Goal: Task Accomplishment & Management: Use online tool/utility

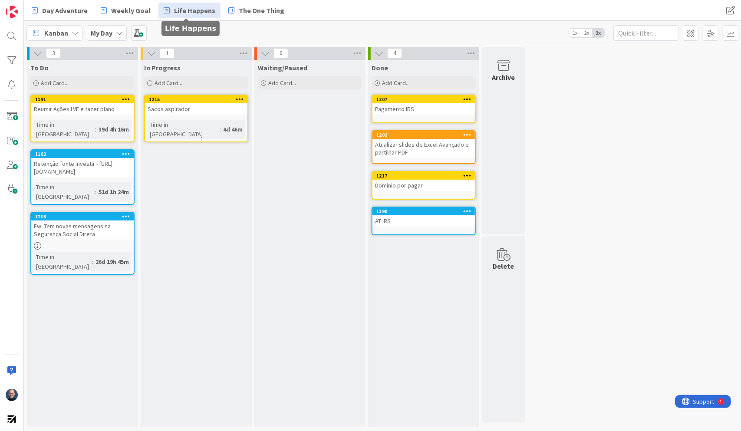
click at [164, 11] on icon at bounding box center [167, 10] width 6 height 11
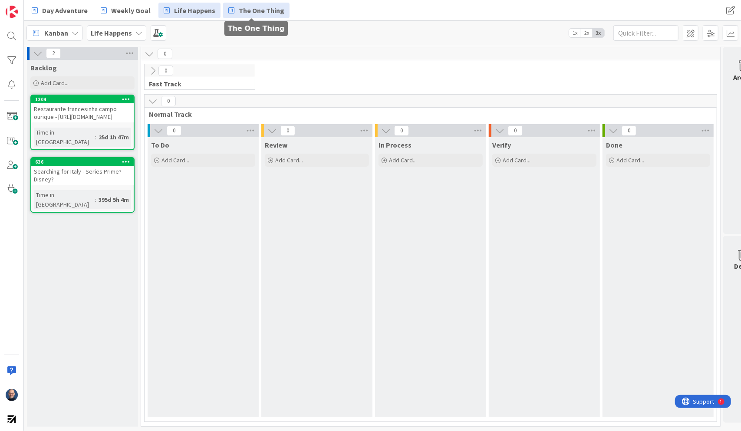
click at [233, 6] on link "The One Thing" at bounding box center [256, 11] width 66 height 16
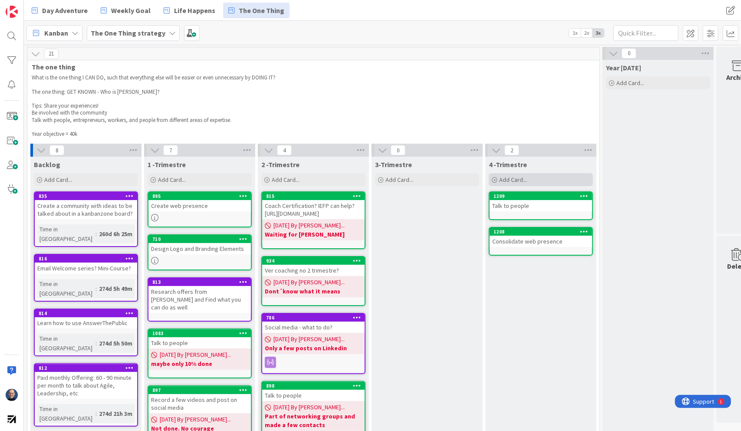
click at [532, 181] on div "Add Card..." at bounding box center [541, 179] width 104 height 13
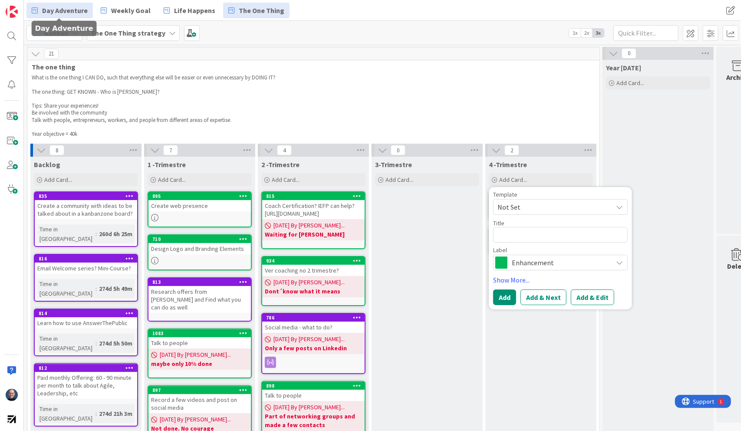
click at [61, 6] on span "Day Adventure" at bounding box center [65, 10] width 46 height 10
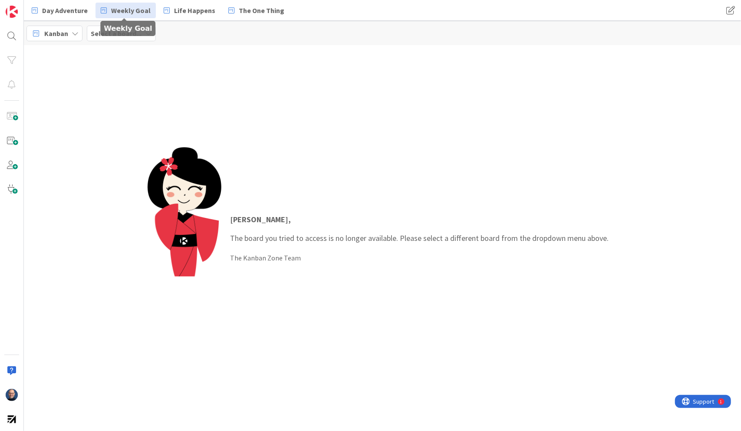
click at [116, 3] on link "Weekly Goal" at bounding box center [125, 11] width 60 height 16
click at [180, 7] on span "Life Happens" at bounding box center [194, 10] width 41 height 10
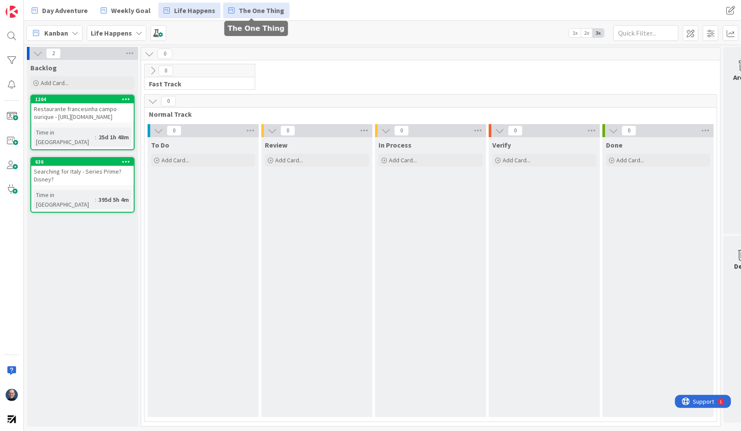
click at [258, 12] on span "The One Thing" at bounding box center [262, 10] width 46 height 10
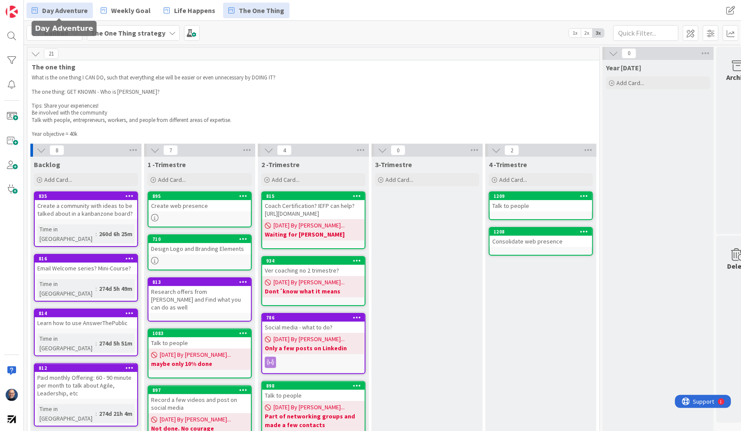
click at [90, 11] on link "Day Adventure" at bounding box center [59, 11] width 66 height 16
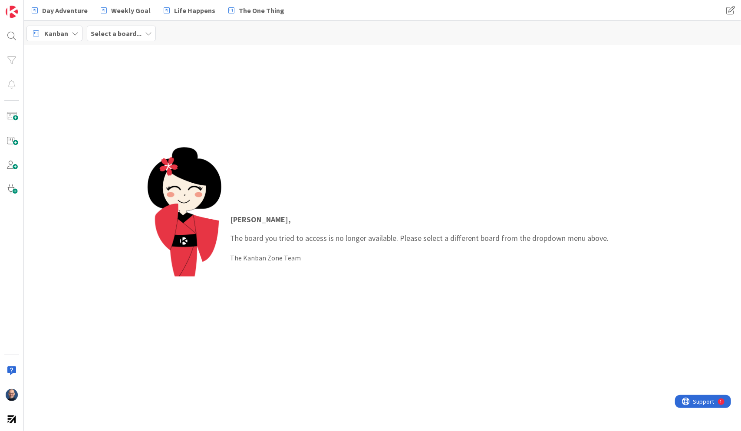
click at [137, 33] on b "Select a board..." at bounding box center [116, 33] width 51 height 9
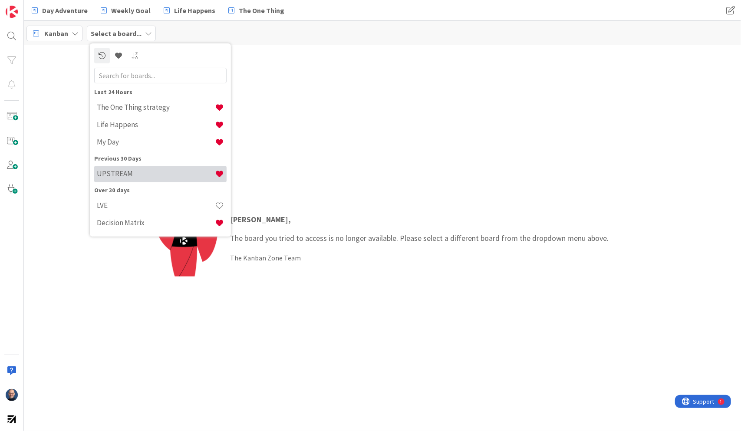
click at [161, 176] on h4 "UPSTREAM" at bounding box center [156, 173] width 118 height 9
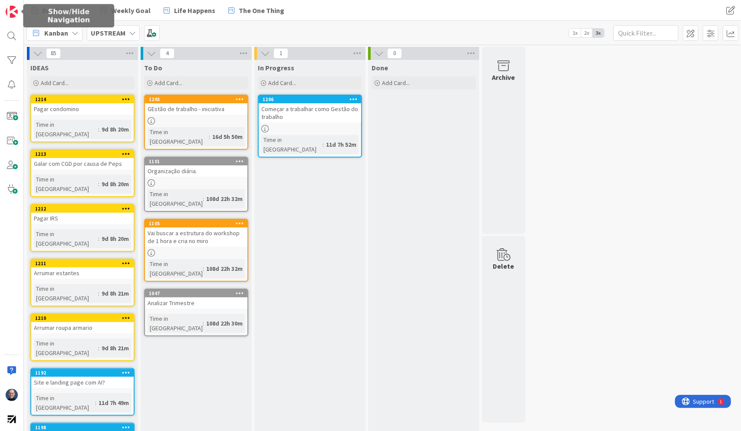
drag, startPoint x: 14, startPoint y: 9, endPoint x: 374, endPoint y: 17, distance: 359.3
click at [374, 17] on div "Day Adventure Weekly Goal Life Happens The One Thing" at bounding box center [263, 11] width 475 height 16
click at [731, 8] on span at bounding box center [730, 11] width 16 height 16
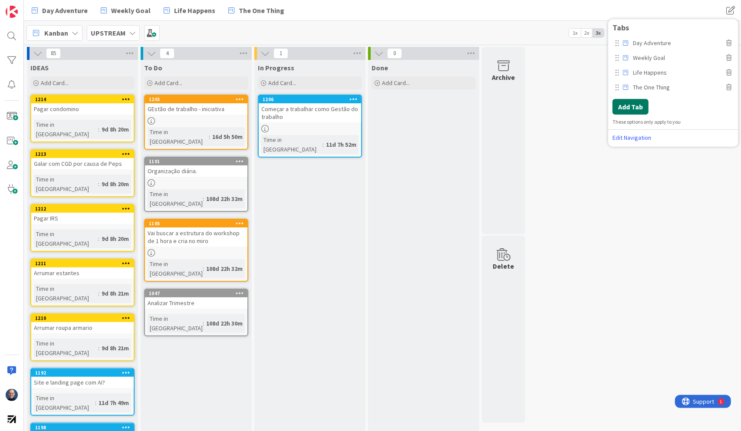
click at [640, 106] on button "Add Tab" at bounding box center [630, 107] width 36 height 16
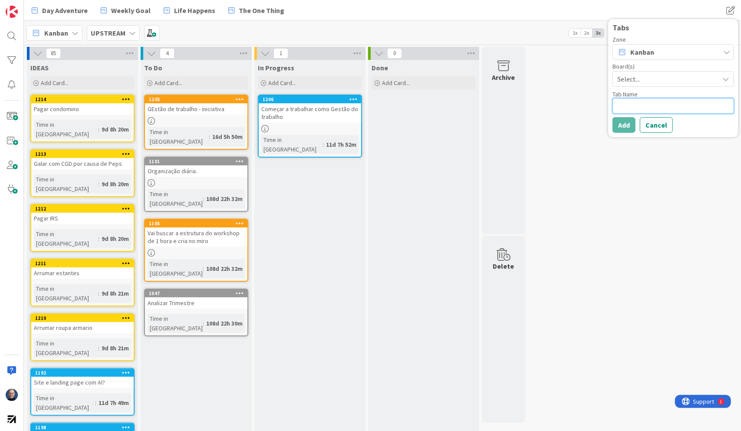
click at [640, 106] on textarea at bounding box center [672, 106] width 121 height 16
click at [646, 83] on span "Select..." at bounding box center [665, 79] width 97 height 12
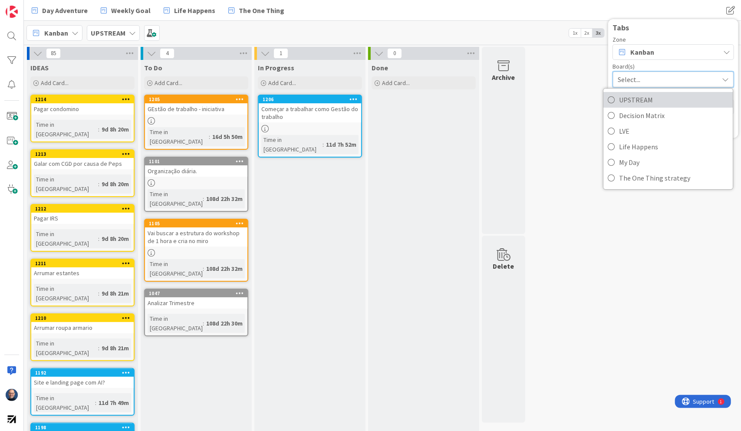
click at [648, 94] on span "UPSTREAM" at bounding box center [673, 99] width 109 height 13
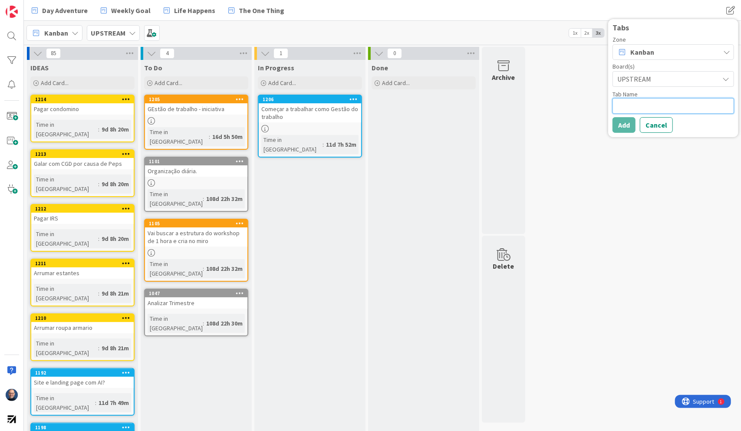
click at [629, 107] on textarea at bounding box center [672, 106] width 121 height 16
type textarea "x"
type textarea "U"
type textarea "x"
type textarea "UP"
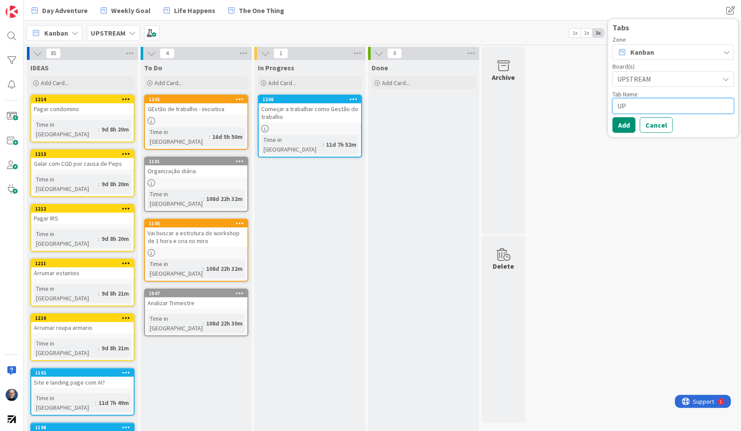
type textarea "x"
type textarea "UPS"
type textarea "x"
type textarea "UPST"
type textarea "x"
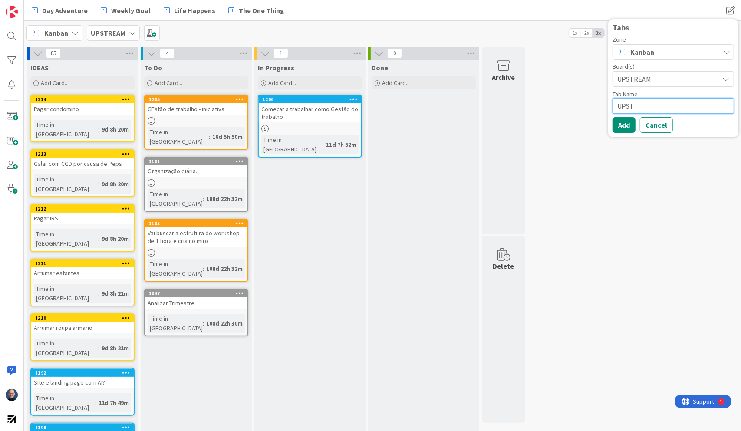
type textarea "UPSTR"
type textarea "x"
type textarea "UPSTRE"
type textarea "x"
type textarea "UPSTREA"
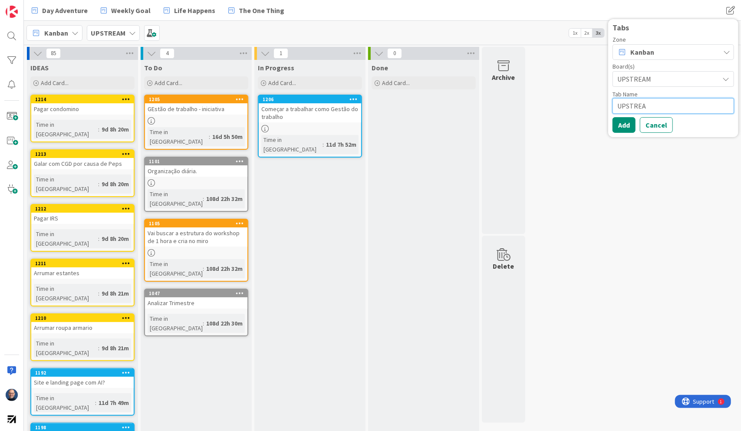
type textarea "x"
type textarea "UPSTREAM"
click at [624, 123] on button "Add" at bounding box center [623, 125] width 23 height 16
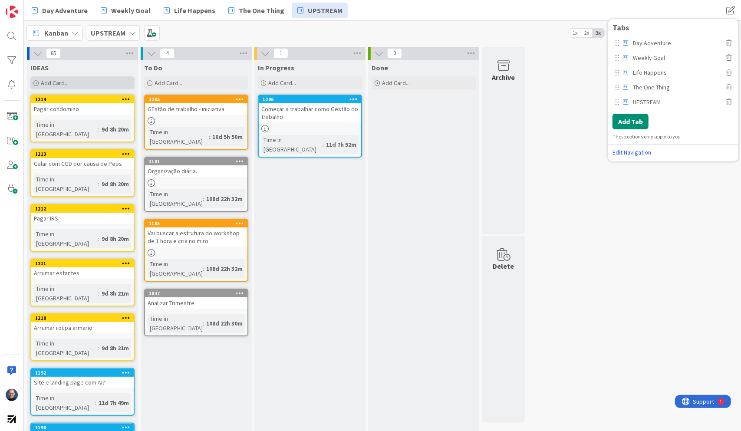
click at [105, 88] on div "Add Card..." at bounding box center [82, 82] width 104 height 13
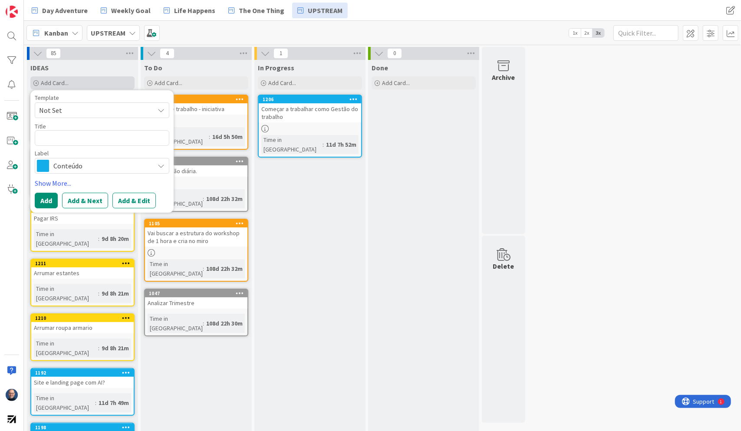
type textarea "x"
type textarea "C"
type textarea "x"
type textarea "Ca"
type textarea "x"
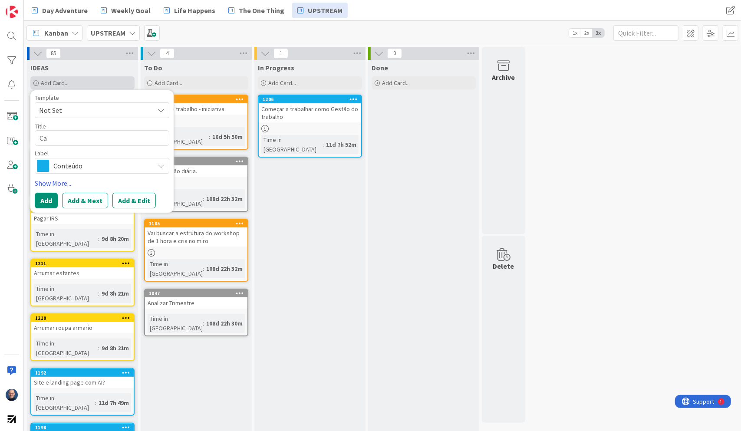
type textarea "Can"
type textarea "x"
type textarea "Cana"
type textarea "x"
type textarea "Canal"
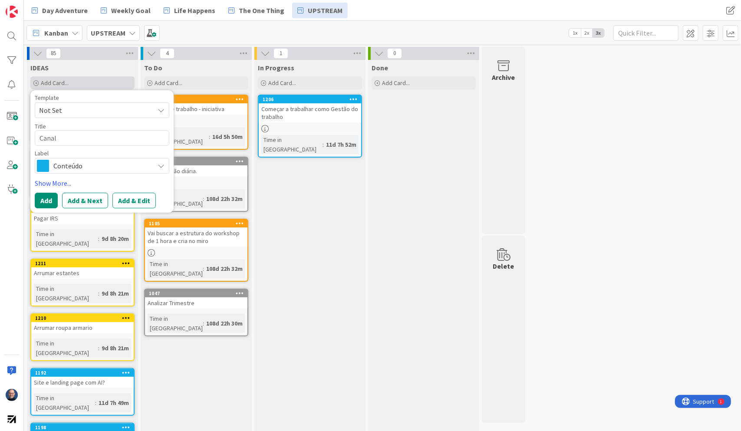
type textarea "x"
type textarea "Canal"
type textarea "x"
type textarea "Canal d"
type textarea "x"
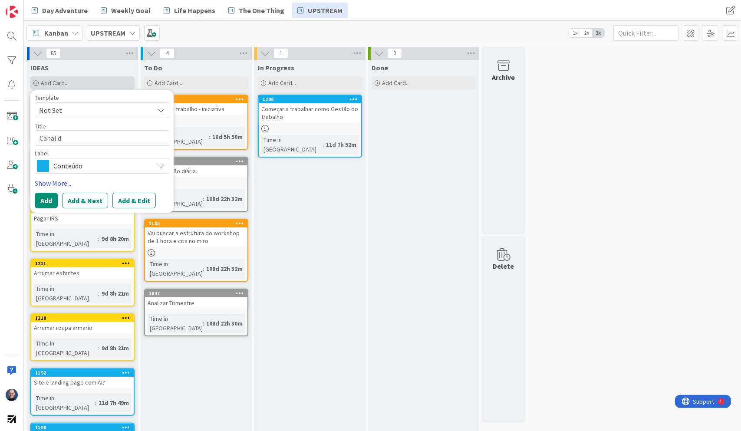
type textarea "Canal de"
type textarea "x"
type textarea "Canal de"
type textarea "x"
type textarea "Canal de T"
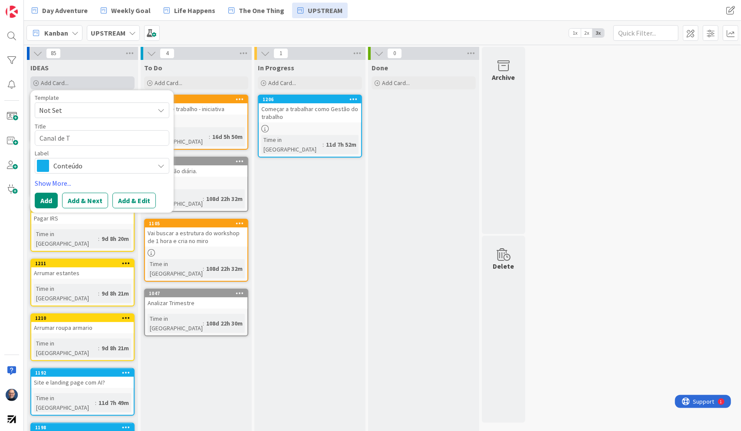
type textarea "x"
type textarea "Canal de TI"
type textarea "x"
type textarea "Canal de TIK"
type textarea "x"
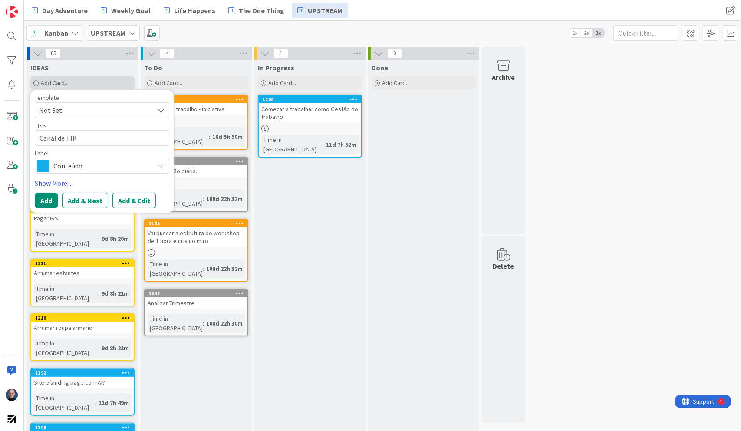
type textarea "Canal de TIK"
type textarea "x"
type textarea "Canal de TIK t"
type textarea "x"
type textarea "Canal de TIK"
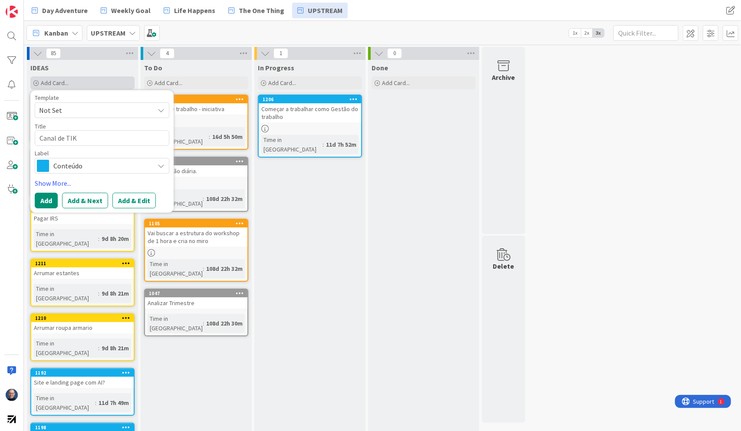
type textarea "x"
type textarea "Canal de TIK T"
type textarea "x"
type textarea "Canal de TIK TO"
type textarea "x"
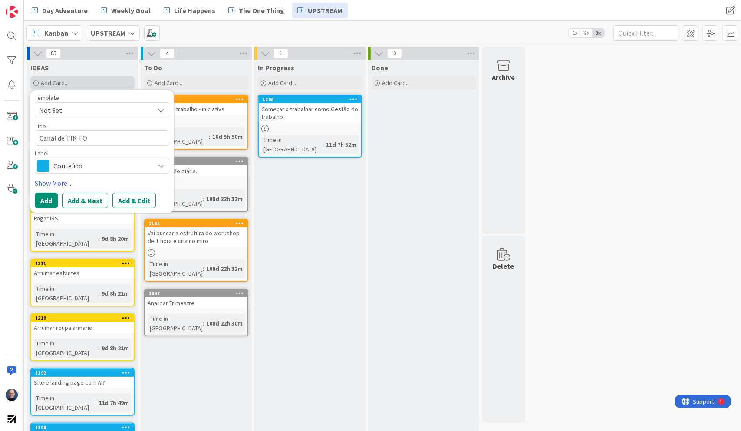
type textarea "Canal de TIK TOL"
type textarea "x"
type textarea "Canal de TIK TOL"
type textarea "x"
type textarea "Canal de TIK TOL"
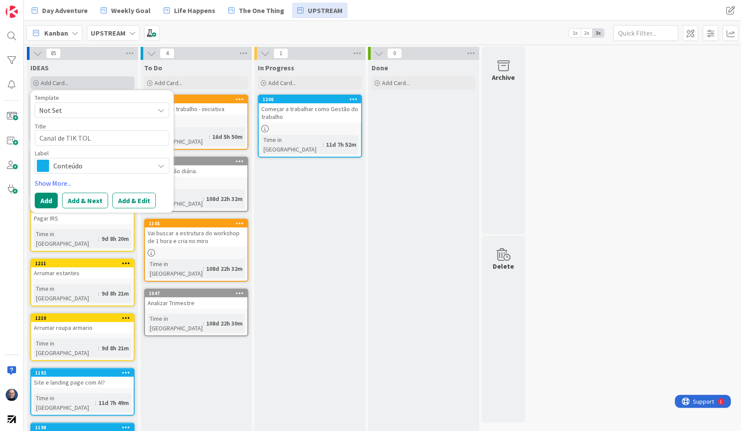
type textarea "x"
type textarea "Canal de TIK TO"
type textarea "x"
type textarea "Canal de TIK TOK"
type textarea "x"
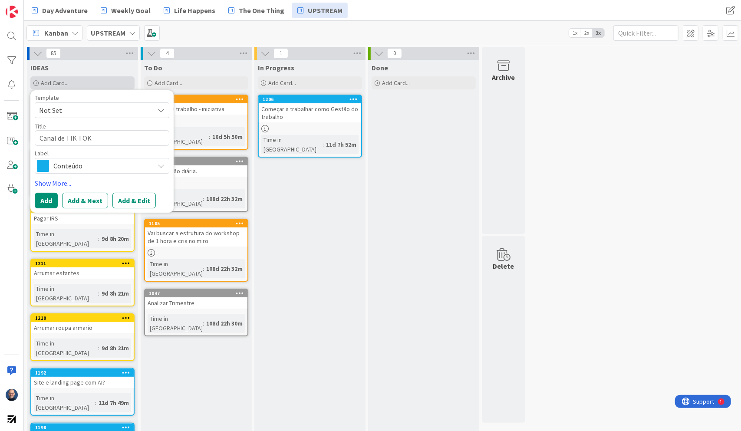
type textarea "Canal de TIK TOK"
type textarea "x"
type textarea "Canal de TIK TOK d"
type textarea "x"
type textarea "Canal de TIK TOK de"
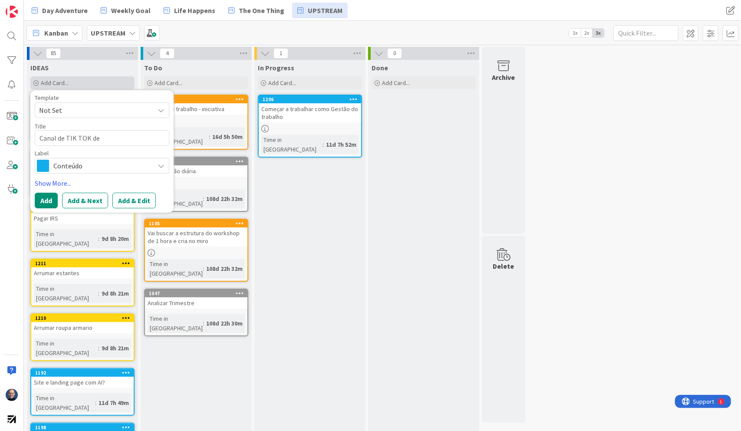
type textarea "x"
type textarea "Canal de TIK TOK de"
type textarea "x"
type textarea "Canal de TIK TOK de m"
type textarea "x"
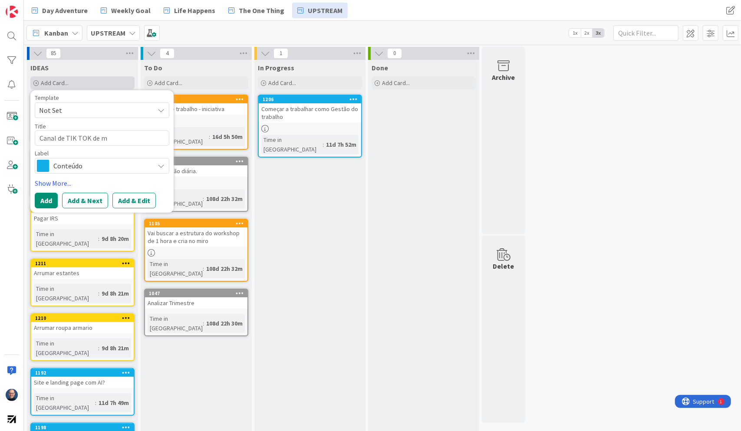
type textarea "Canal de TIK TOK de mu"
type textarea "x"
type textarea "Canal de TIK TOK de mus"
type textarea "x"
type textarea "Canal de TIK TOK de musí"
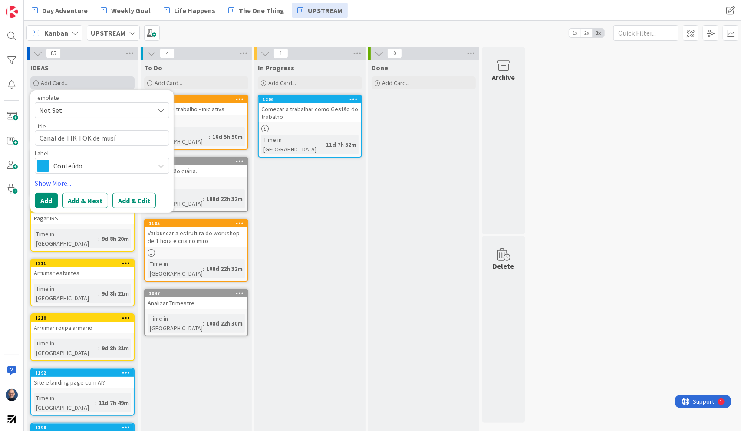
type textarea "x"
type textarea "Canal de TIK TOK de musíc"
type textarea "x"
type textarea "Canal de TIK TOK de musíca"
type textarea "x"
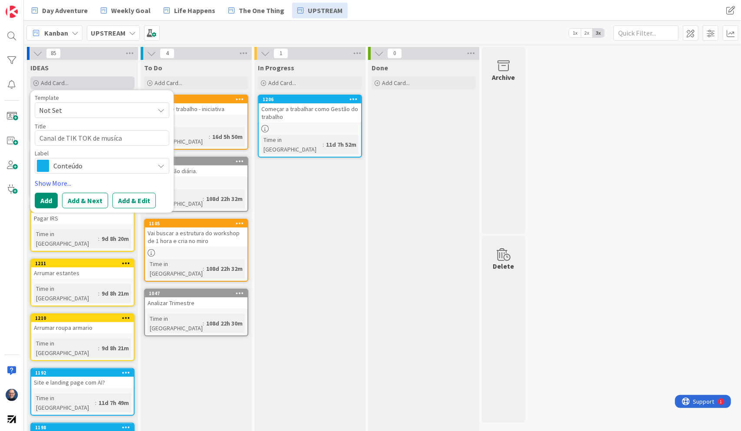
type textarea "Canal de TIK TOK de musícas"
type textarea "x"
type textarea "Canal de TIK TOK de musícas"
type textarea "x"
type textarea "Canal de TIK TOK de musícas q"
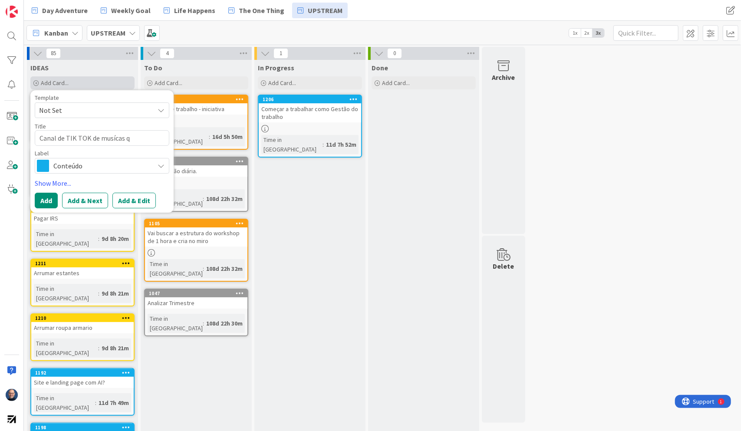
type textarea "x"
type textarea "Canal de TIK TOK de musícas qu"
type textarea "x"
type textarea "Canal de TIK TOK de musícas que"
type textarea "x"
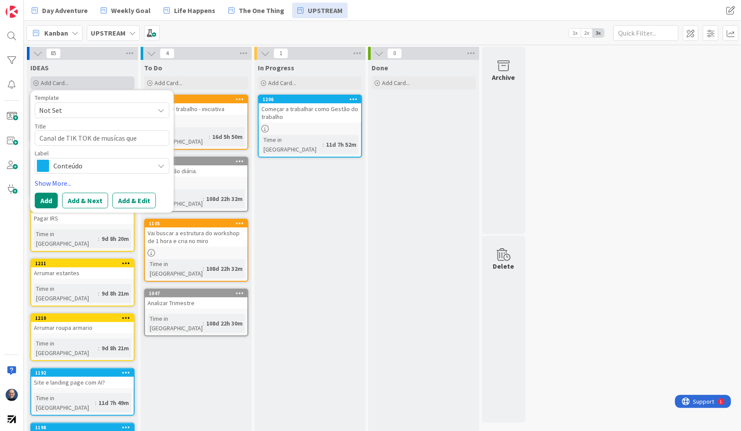
type textarea "Canal de TIK TOK de musícas que"
type textarea "x"
type textarea "Canal de TIK TOK de musícas que n"
type textarea "x"
type textarea "Canal de TIK TOK de musícas que ni"
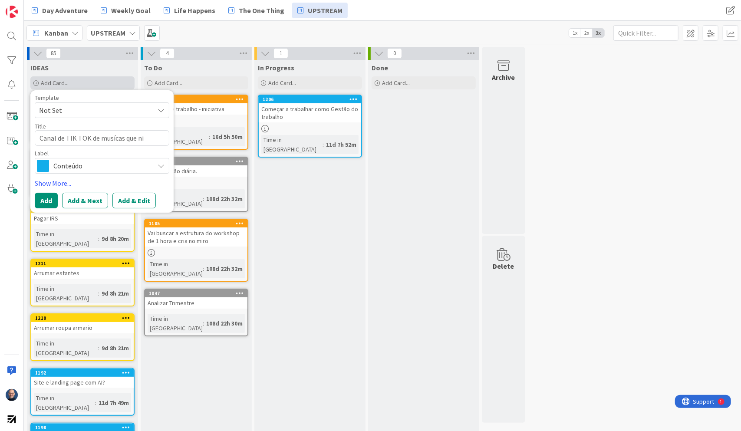
type textarea "x"
type textarea "Canal de TIK TOK de musícas que nin"
type textarea "x"
type textarea "Canal de TIK TOK de musícas que ning"
type textarea "x"
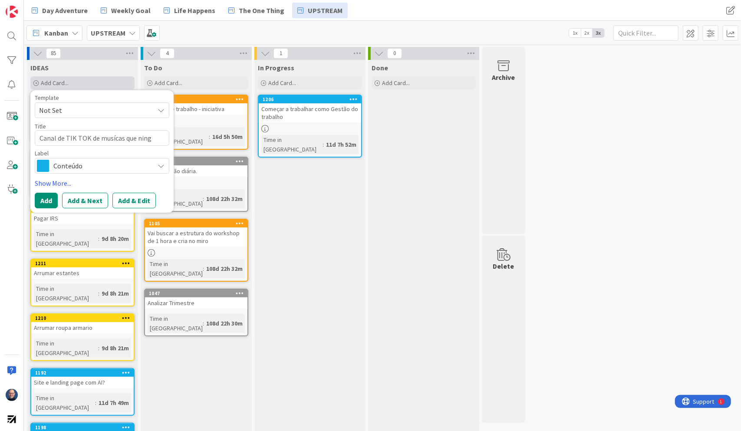
type textarea "Canal de TIK TOK de musícas que ningu"
type textarea "x"
type textarea "Canal de TIK TOK de musícas que ningué"
type textarea "x"
type textarea "Canal de TIK TOK de musícas que ninguém"
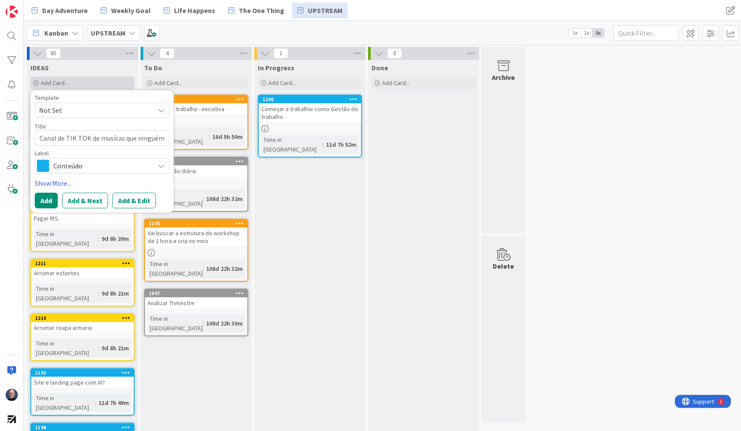
type textarea "x"
type textarea "Canal de TIK TOK de musícas que ninguém"
type textarea "x"
type textarea "Canal de TIK TOK de musícas que ninguém q"
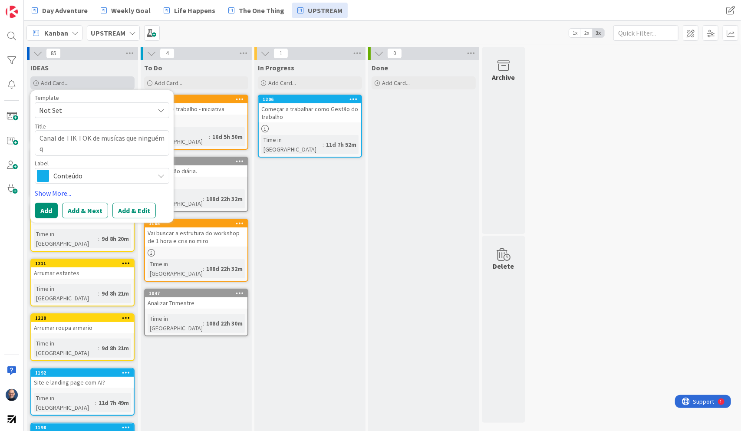
type textarea "x"
type textarea "Canal de TIK TOK de musícas que ninguém qu"
type textarea "x"
type textarea "Canal de TIK TOK de musícas que ninguém que"
type textarea "x"
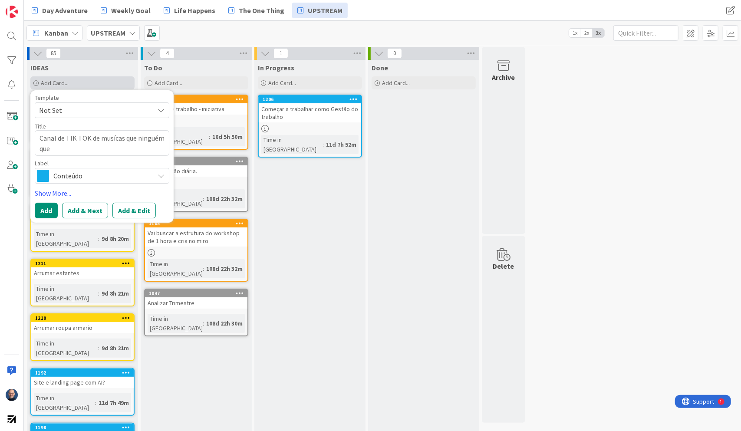
type textarea "Canal de TIK TOK de musícas que ninguém quer"
type textarea "x"
type textarea "Canal de TIK TOK de musícas que ninguém quer"
type textarea "x"
type textarea "Canal de TIK TOK de musícas que ninguém quer t"
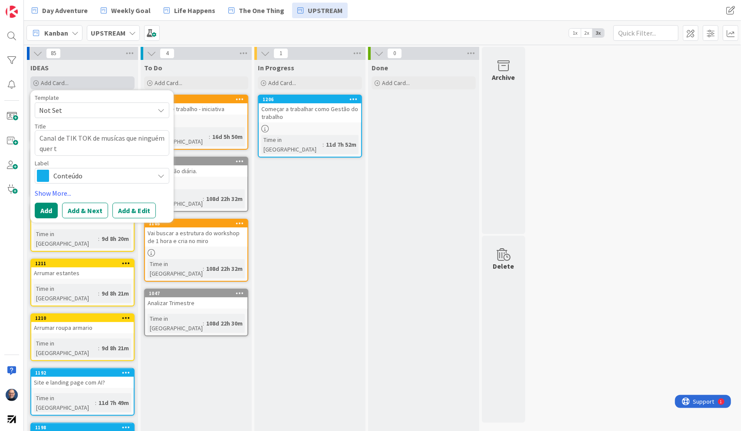
type textarea "x"
type textarea "Canal de TIK TOK de musícas que ninguém quer to"
type textarea "x"
type textarea "Canal de TIK TOK de musícas que ninguém quer toc"
type textarea "x"
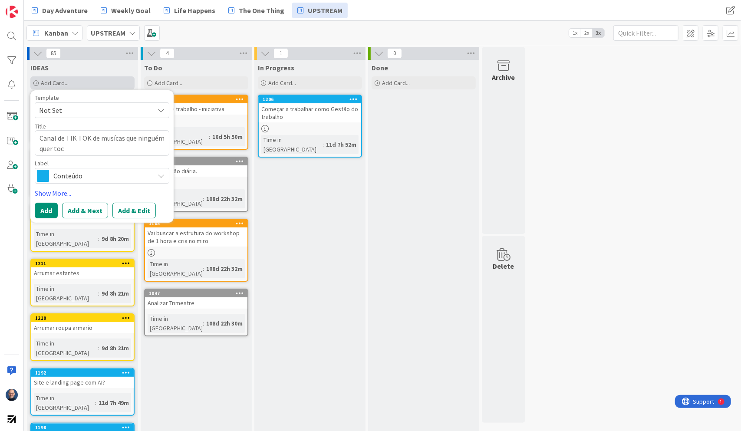
type textarea "Canal de TIK TOK de musícas que ninguém quer toca"
type textarea "x"
type textarea "Canal de TIK TOK de musícas que ninguém quer tocar"
type textarea "x"
type textarea "Canal de TIK TOK de musícas que ninguém quer tocar"
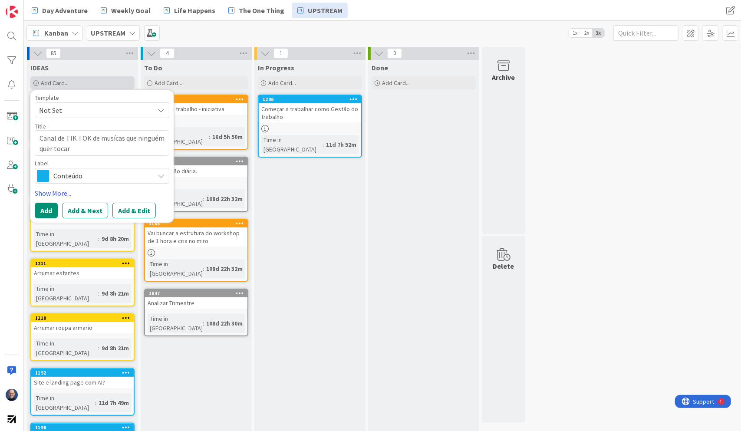
type textarea "x"
type textarea "Canal de TIK TOK de musícas que ninguém quer tocar c"
type textarea "x"
type textarea "Canal de TIK TOK de musícas que ninguém quer tocar co"
type textarea "x"
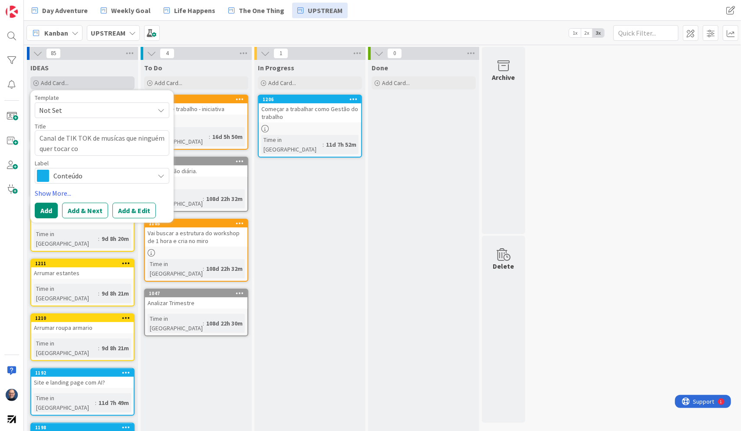
type textarea "Canal de TIK TOK de musícas que ninguém quer tocar com"
type textarea "x"
type textarea "Canal de TIK TOK de musícas que ninguém quer tocar comi"
type textarea "x"
type textarea "Canal de TIK TOK de musícas que ninguém quer tocar comig"
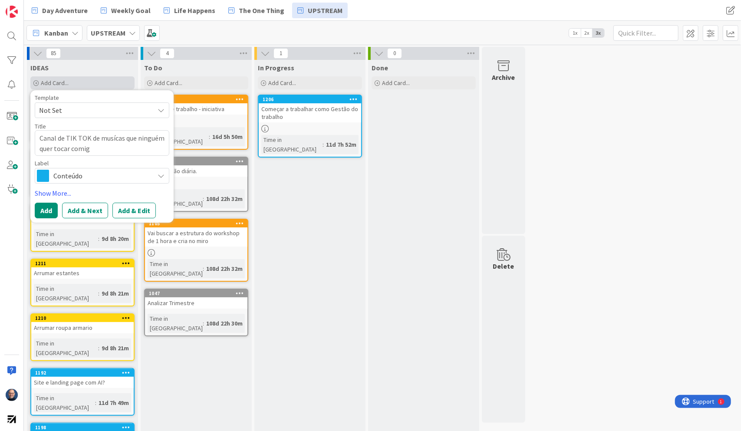
type textarea "x"
type textarea "Canal de TIK TOK de musícas que ninguém quer tocar comigo"
type textarea "x"
type textarea "Canal de TIK TOK de musícas que ninguém quer tocar comigo?"
click at [92, 177] on span "Conteúdo" at bounding box center [101, 176] width 96 height 12
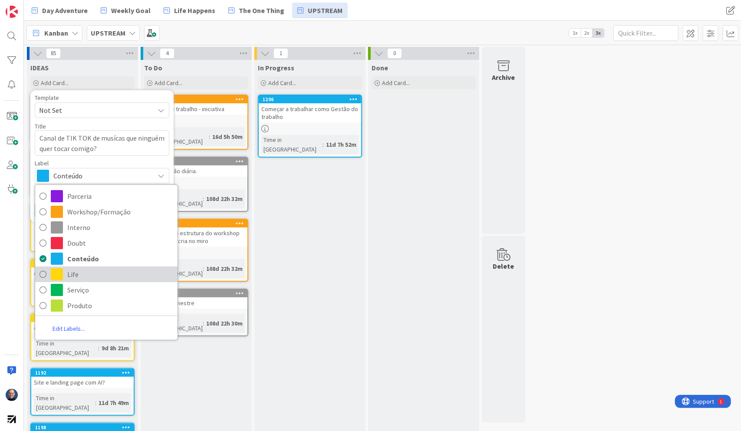
click at [95, 276] on span "Life" at bounding box center [120, 274] width 106 height 13
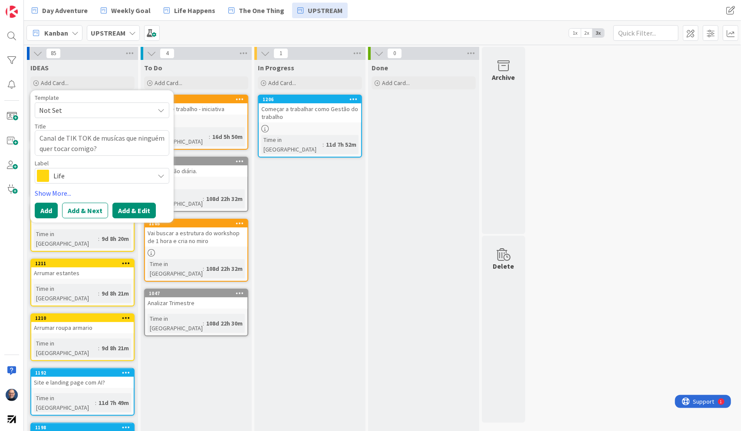
click at [139, 209] on button "Add & Edit" at bounding box center [133, 211] width 43 height 16
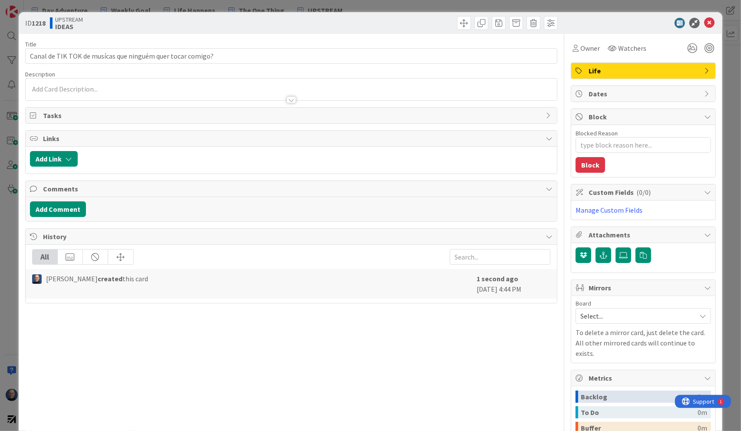
type textarea "x"
click at [291, 98] on div at bounding box center [291, 99] width 10 height 7
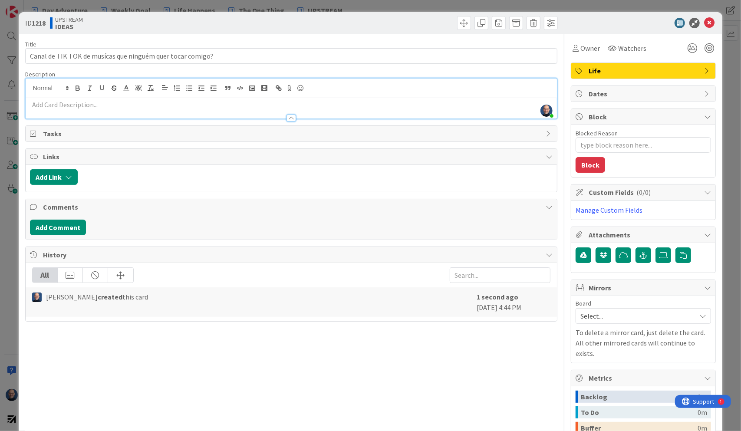
click at [253, 105] on p at bounding box center [291, 105] width 523 height 10
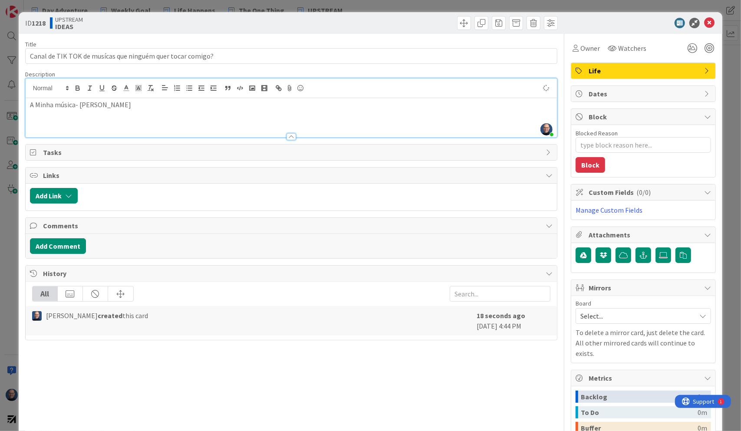
type textarea "x"
click at [705, 22] on icon at bounding box center [709, 23] width 10 height 10
